Goal: Task Accomplishment & Management: Manage account settings

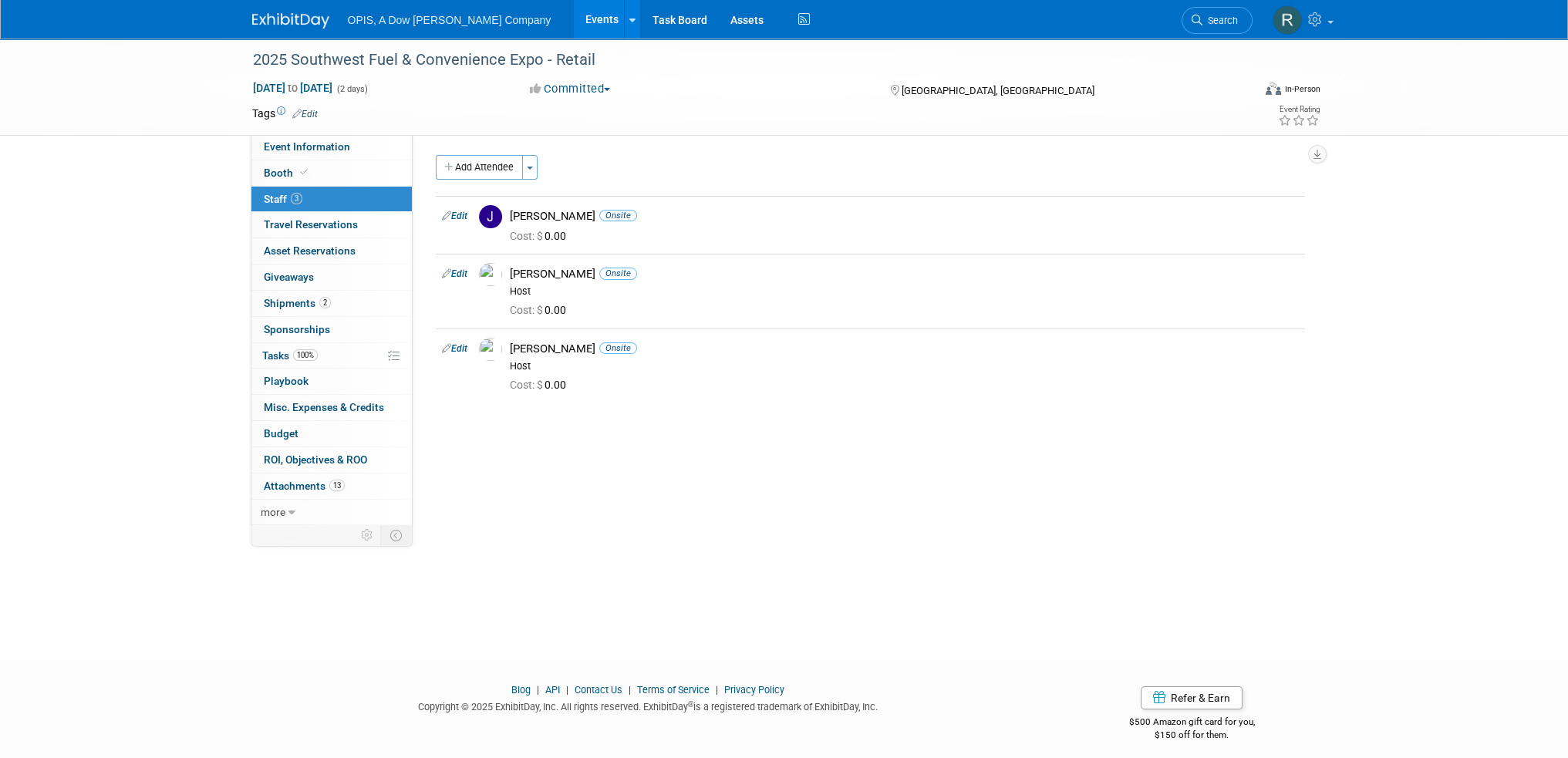
click at [574, 21] on link "Events" at bounding box center [602, 19] width 56 height 38
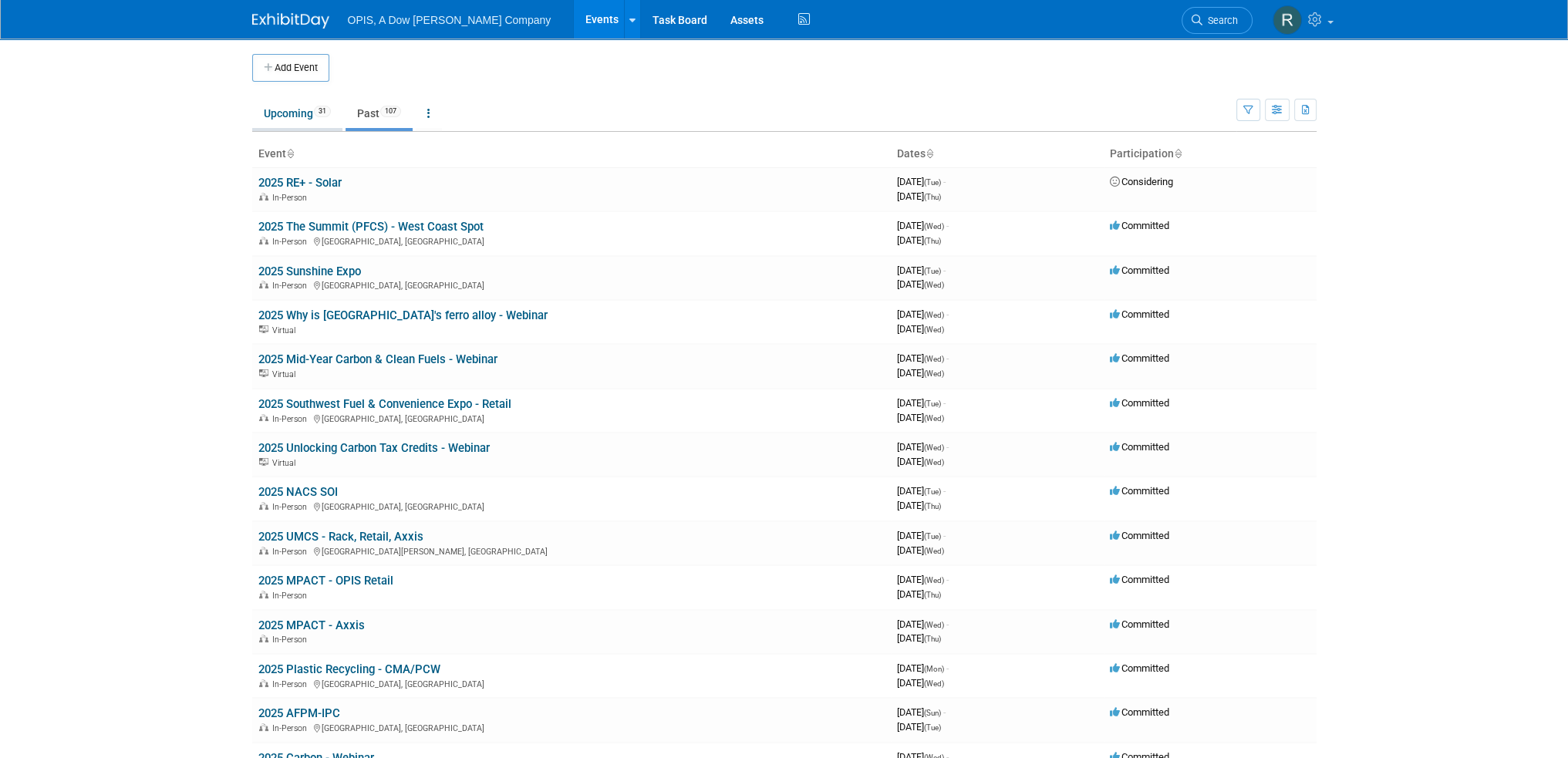
click at [299, 116] on link "Upcoming 31" at bounding box center [298, 113] width 90 height 29
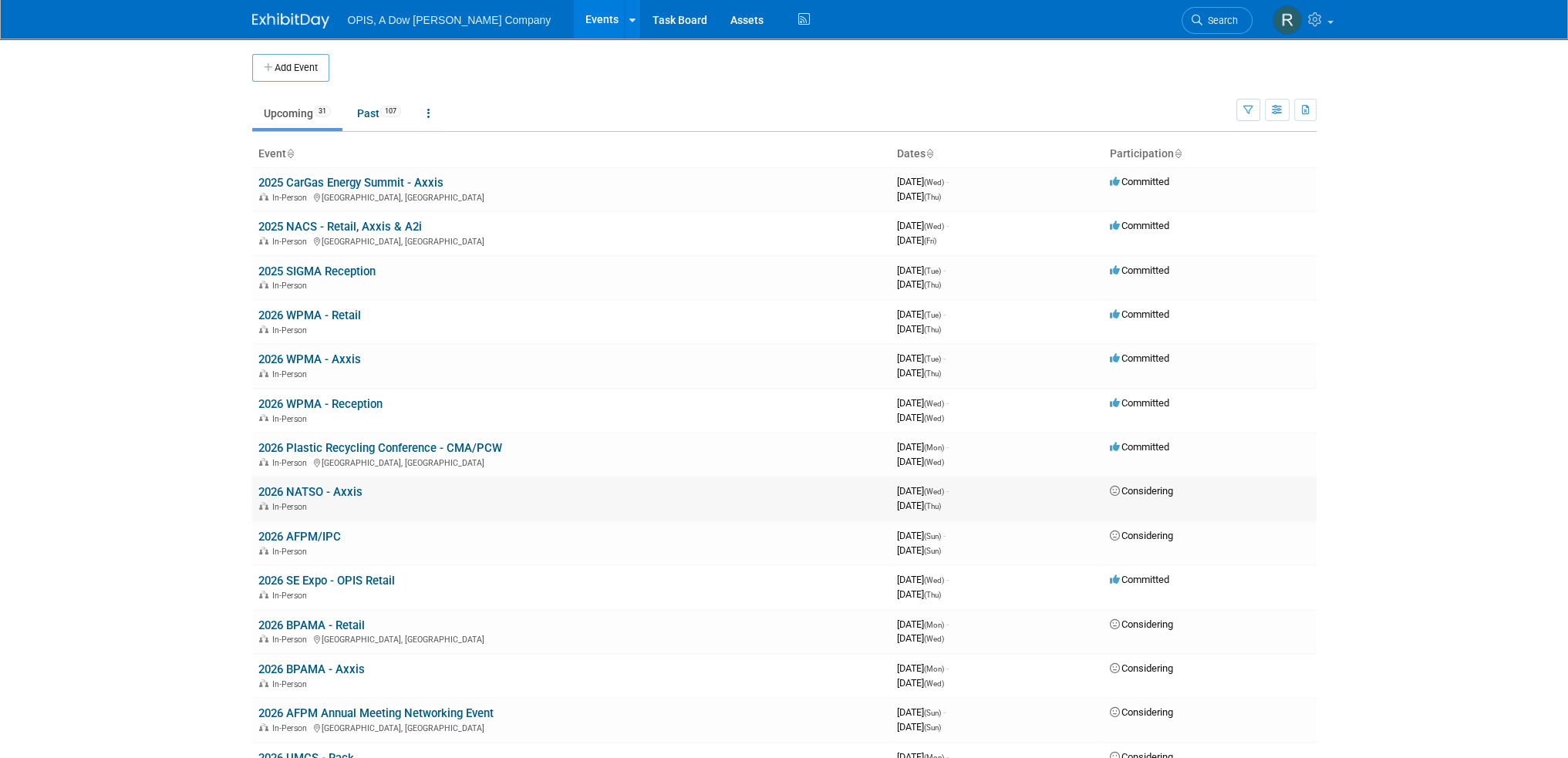
click at [338, 489] on link "2026 NATSO - Axxis" at bounding box center [310, 491] width 104 height 14
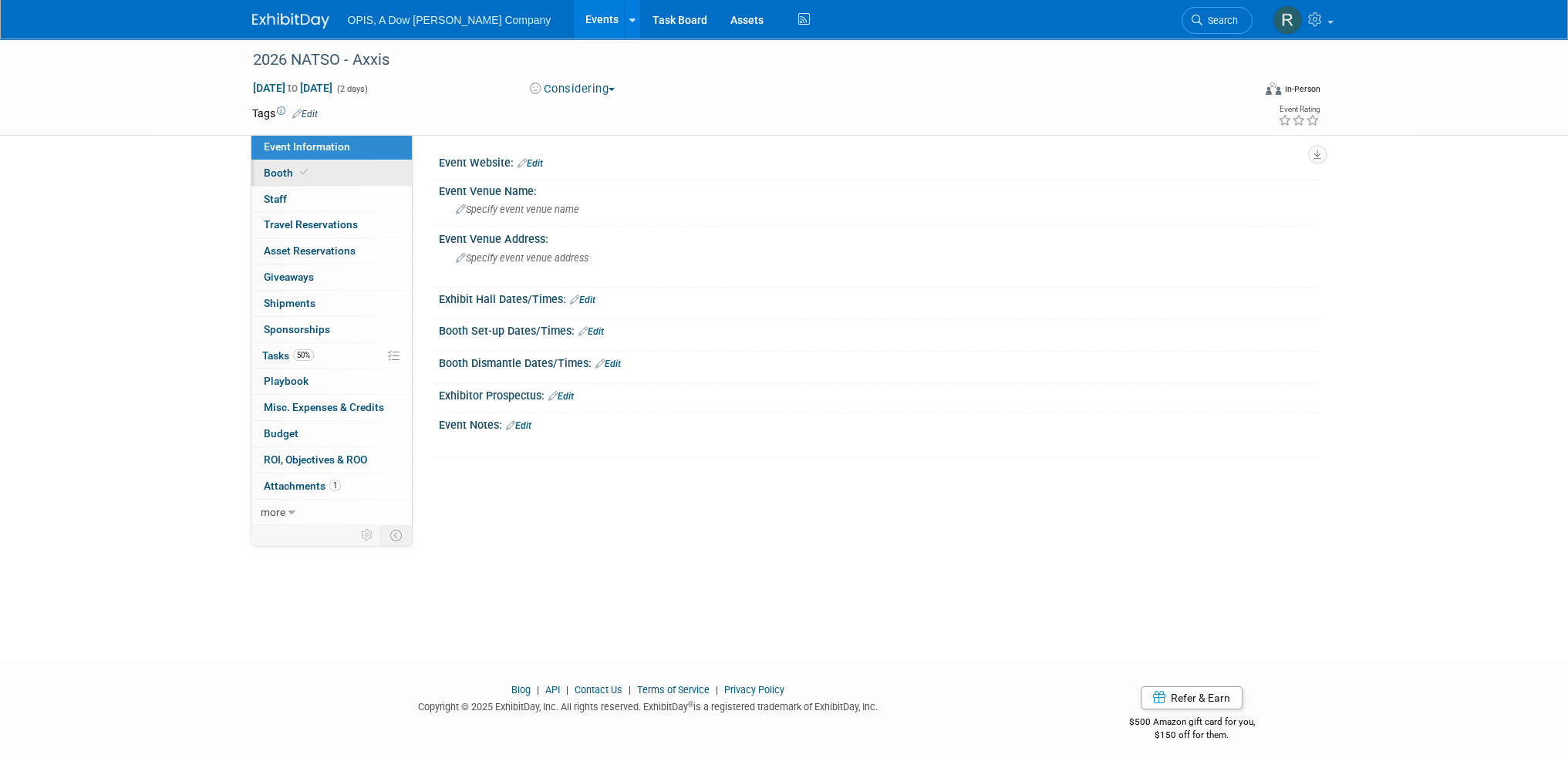
click at [283, 175] on span "Booth" at bounding box center [287, 173] width 47 height 13
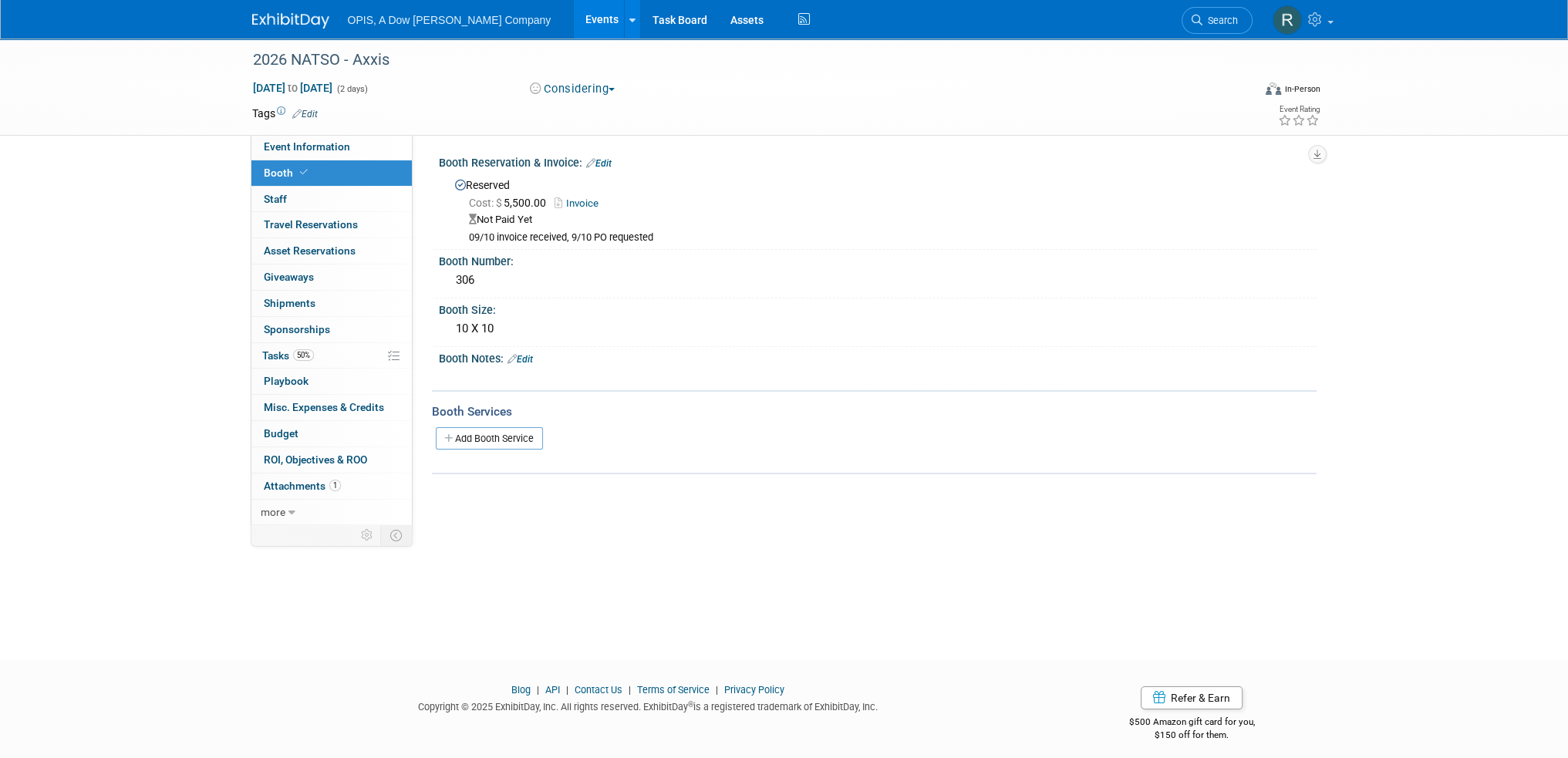
click at [610, 164] on link "Edit" at bounding box center [599, 163] width 26 height 11
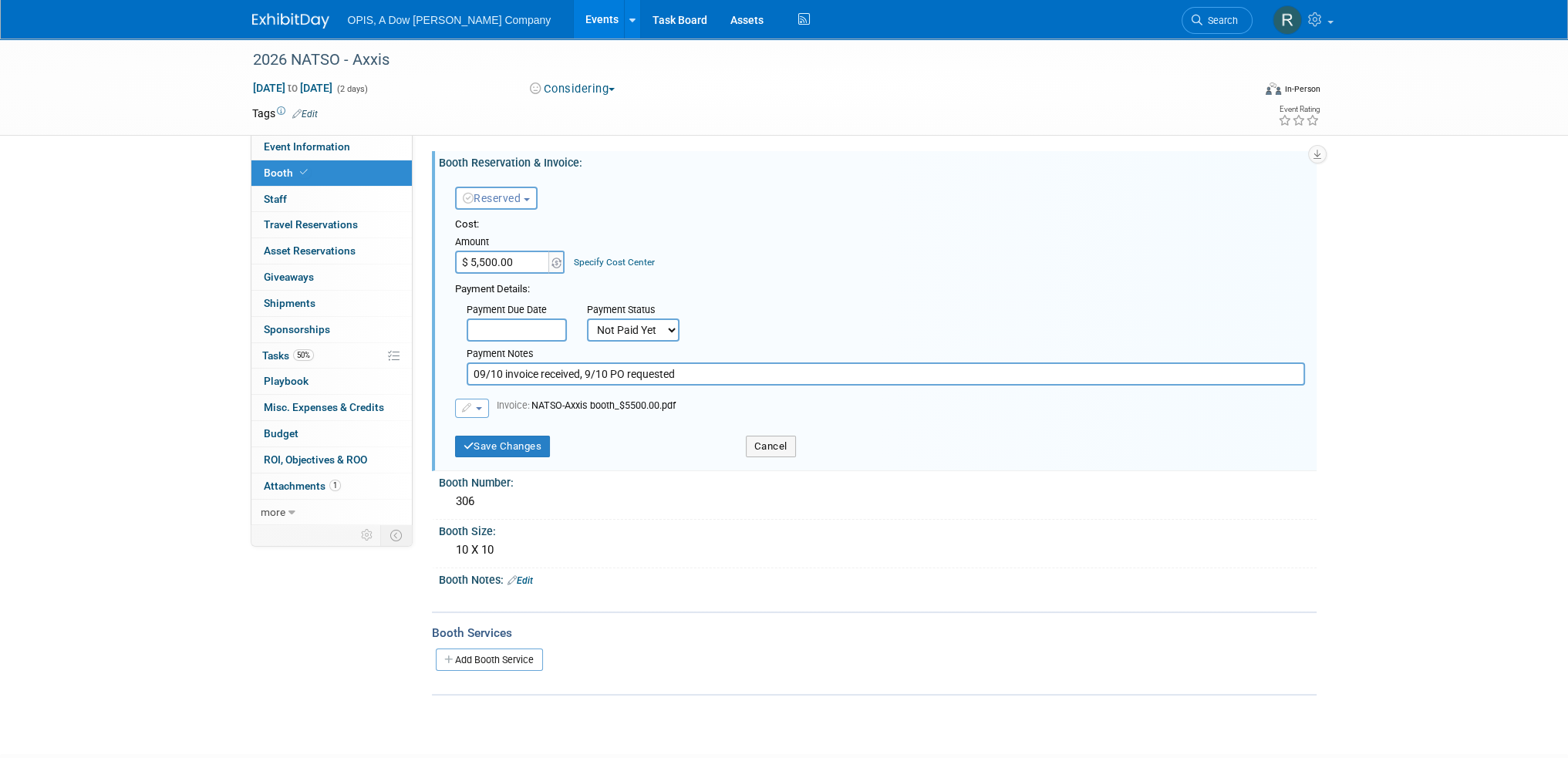
click at [690, 372] on input "09/10 invoice received, 9/10 PO requested" at bounding box center [886, 373] width 838 height 23
click at [795, 374] on input "09/10 invoice received, 9/10 PO requested, 09/16 applied to PO" at bounding box center [886, 373] width 838 height 23
type input "09/10 invoice received, 9/10 PO requested, 09/16 applied to PO 4500050243"
click at [629, 320] on select "Not Paid Yet Partially Paid Paid in Full" at bounding box center [633, 330] width 93 height 23
click at [514, 444] on button "Save Changes" at bounding box center [503, 445] width 95 height 21
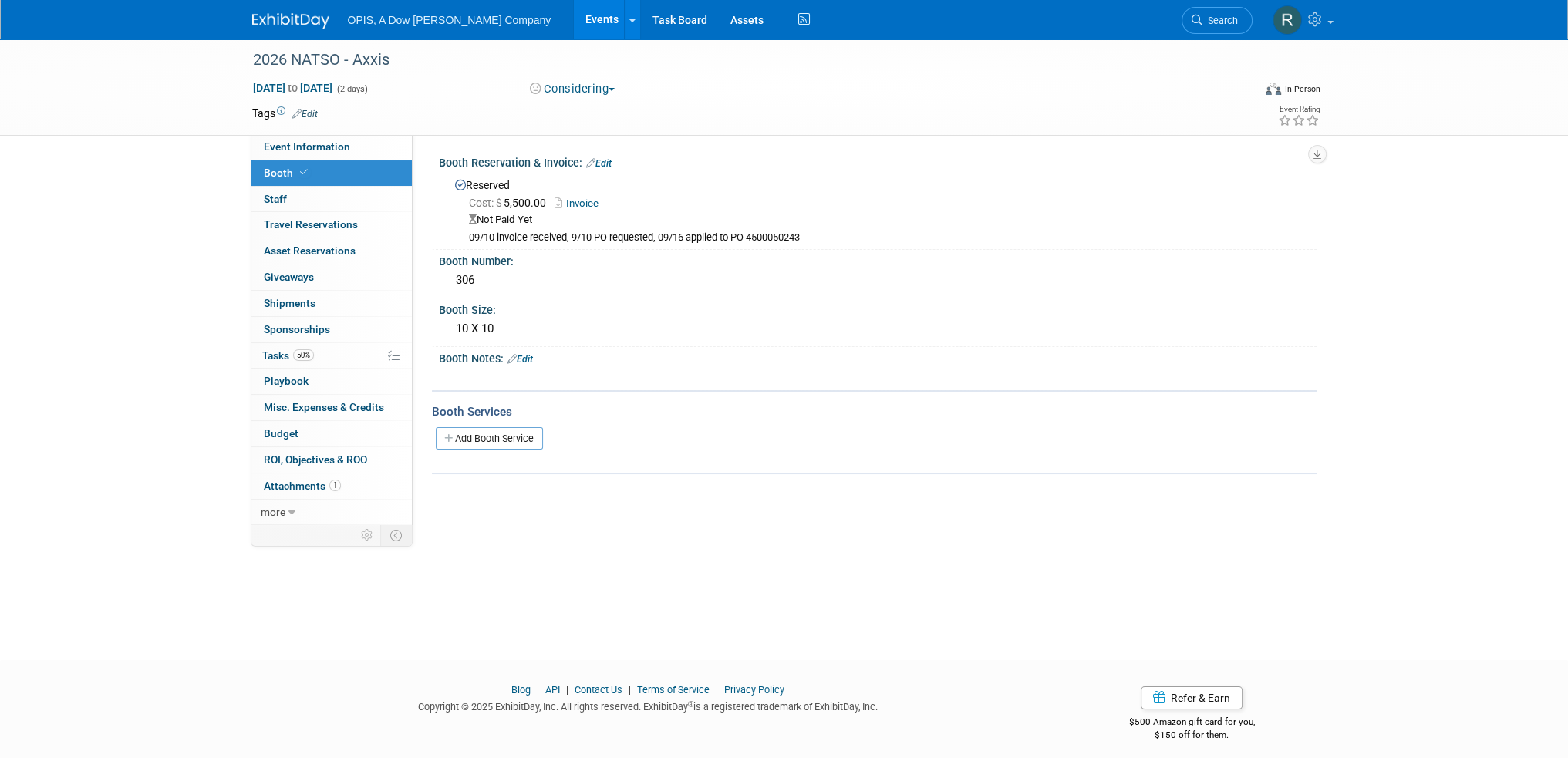
click at [608, 162] on link "Edit" at bounding box center [599, 163] width 26 height 11
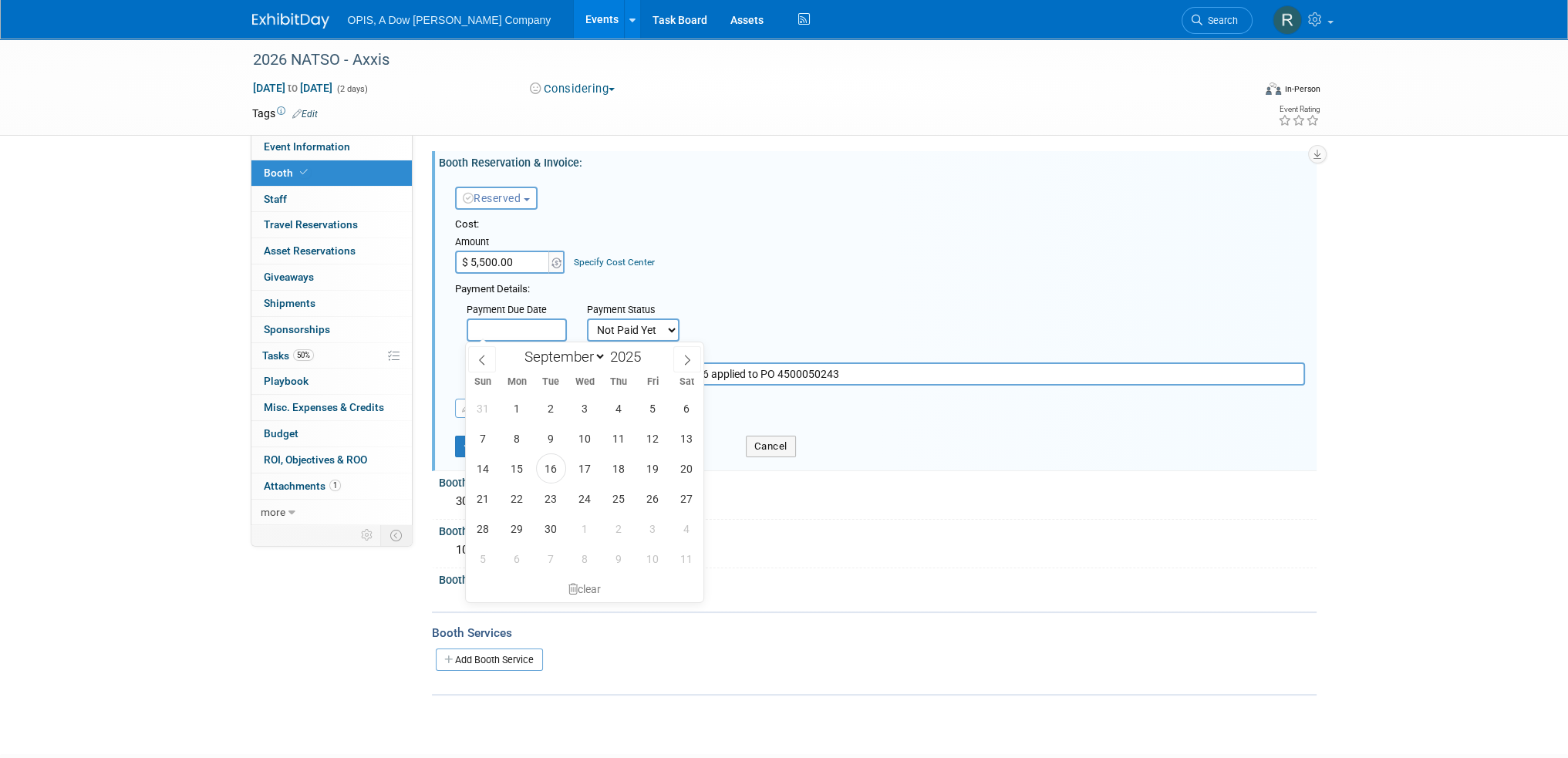
click at [520, 333] on body "OPIS, A Dow Jones Company Events Add Event Bulk Upload Events Shareable Event B…" at bounding box center [784, 379] width 1568 height 758
click at [648, 498] on span "26" at bounding box center [652, 498] width 30 height 30
type input "Sep 26, 2025"
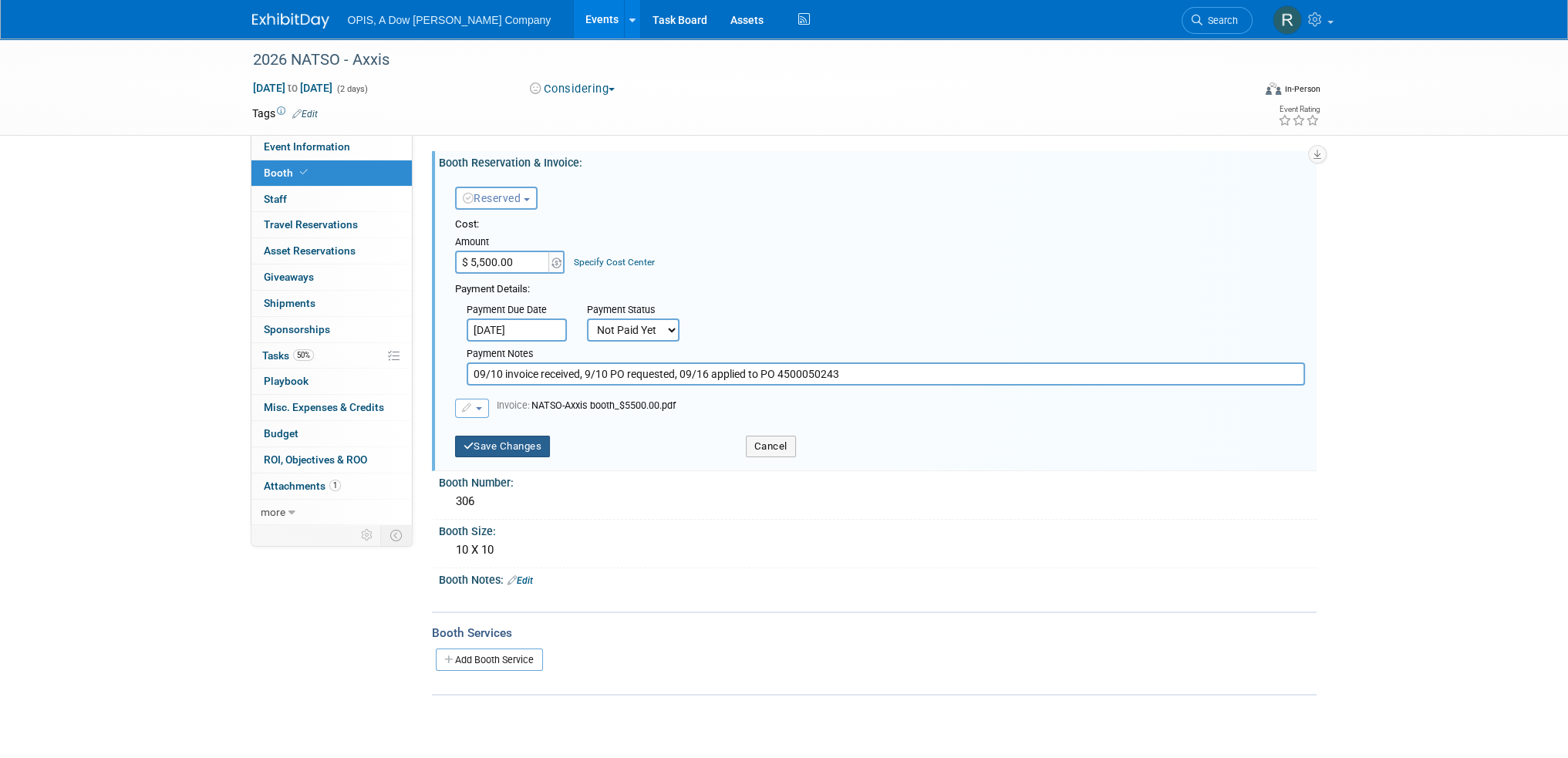
click at [487, 441] on button "Save Changes" at bounding box center [503, 445] width 95 height 21
